Goal: Transaction & Acquisition: Purchase product/service

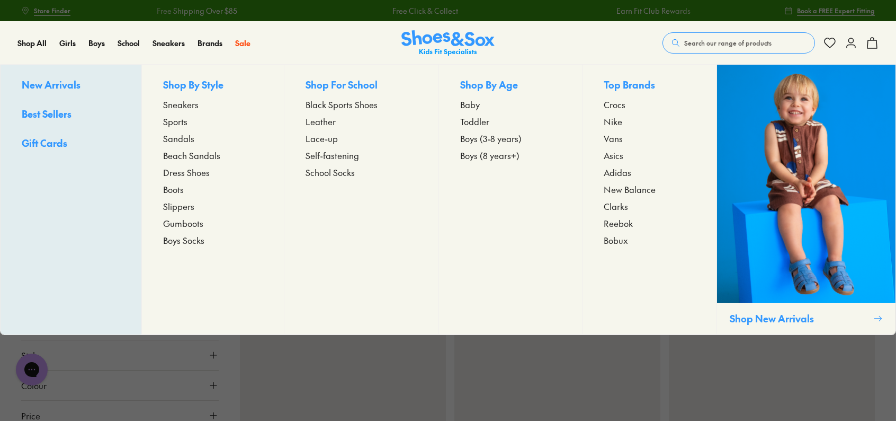
click at [177, 156] on span "Beach Sandals" at bounding box center [191, 155] width 57 height 13
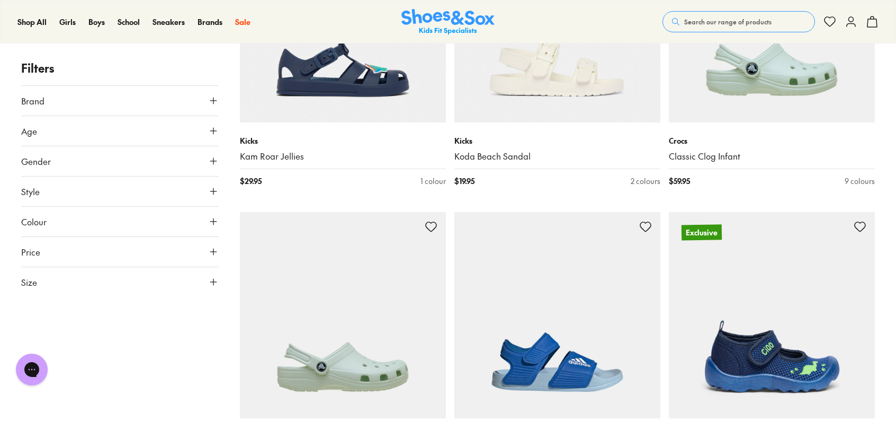
scroll to position [1271, 0]
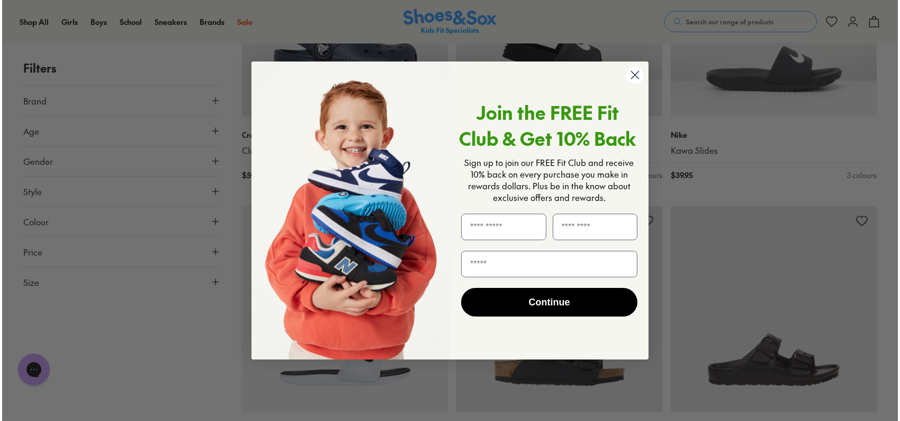
scroll to position [5048, 0]
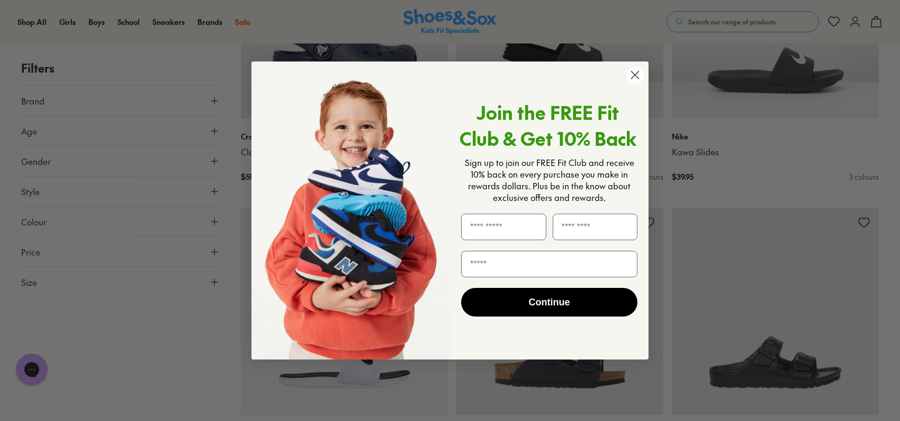
click at [635, 75] on icon "Close dialog" at bounding box center [635, 74] width 7 height 7
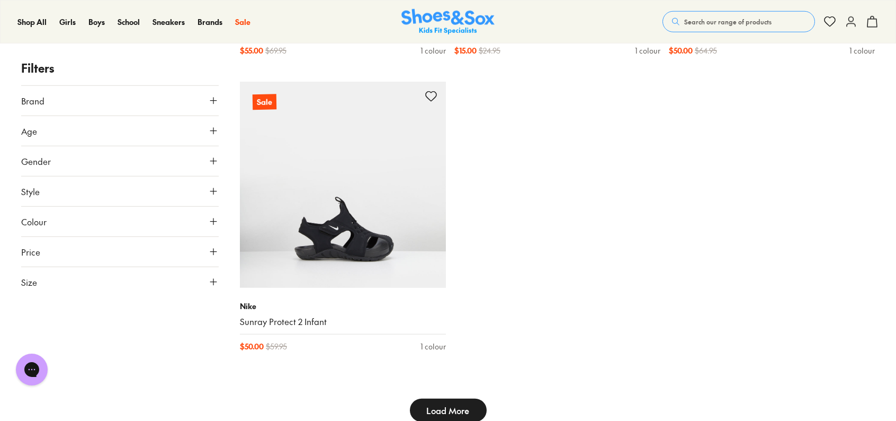
scroll to position [6347, 0]
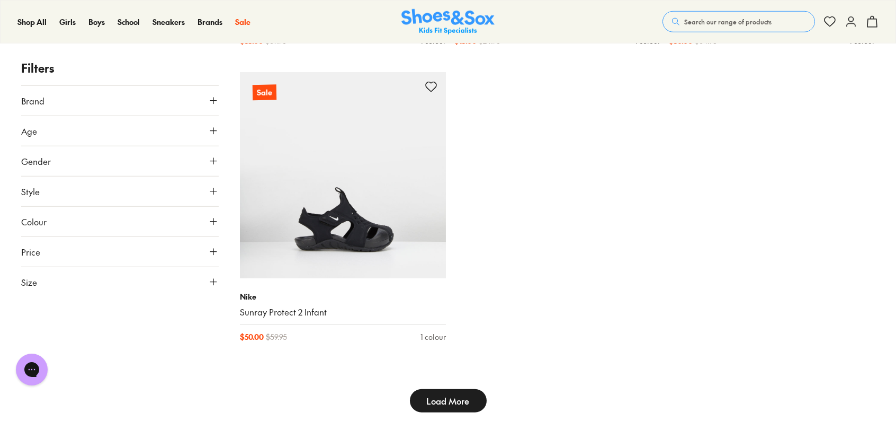
type input "***"
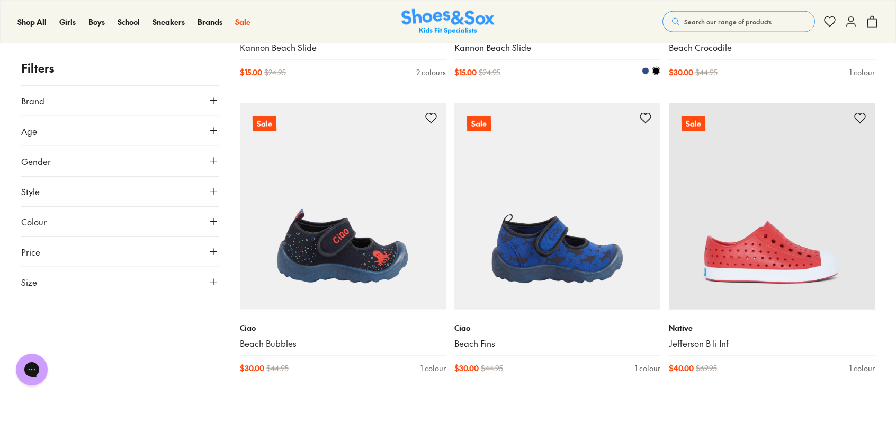
scroll to position [8572, 0]
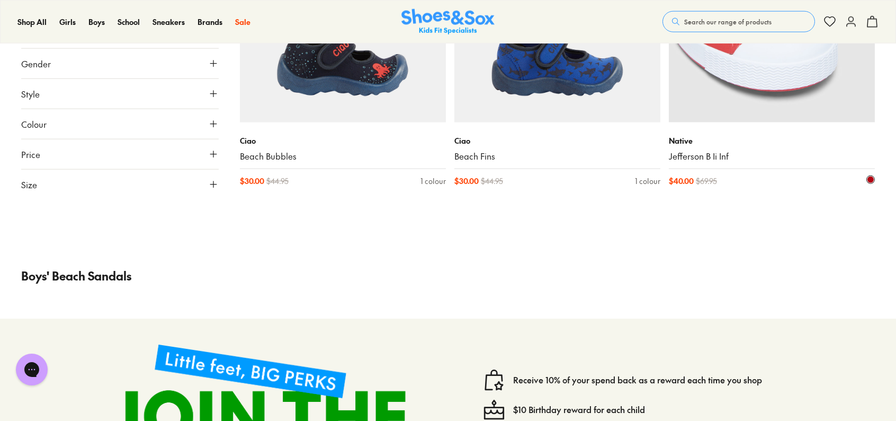
click at [761, 66] on img at bounding box center [772, 19] width 206 height 206
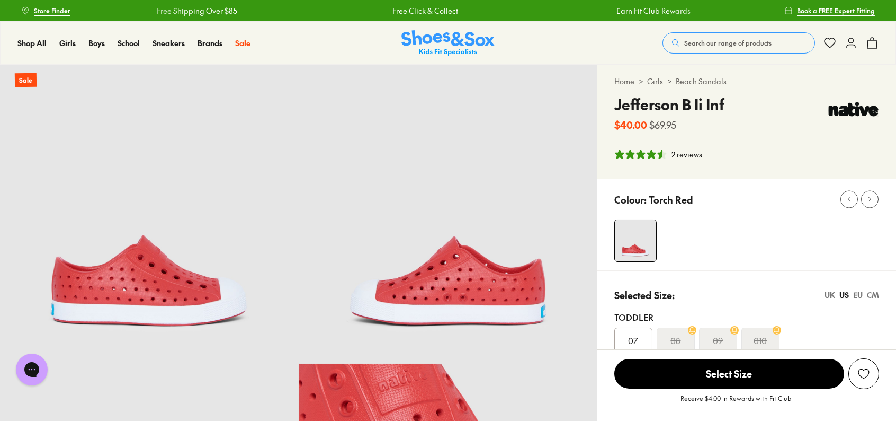
select select "*"
